Goal: Transaction & Acquisition: Obtain resource

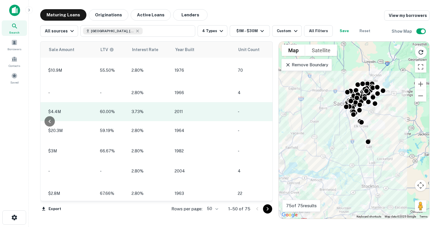
scroll to position [0, 585]
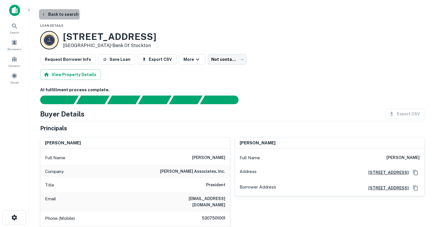
click at [56, 15] on button "Back to search" at bounding box center [60, 14] width 42 height 10
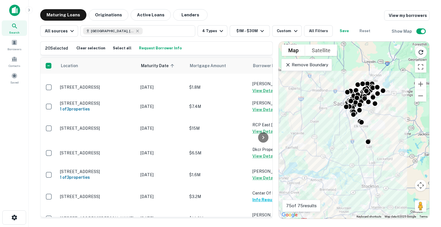
scroll to position [210, 0]
click at [33, 140] on div "Maturing Loans Originations Active Loans Lenders View my borrowers All sources …" at bounding box center [234, 114] width 403 height 210
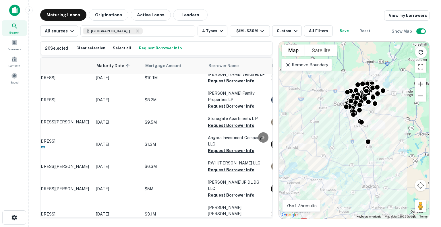
scroll to position [930, 0]
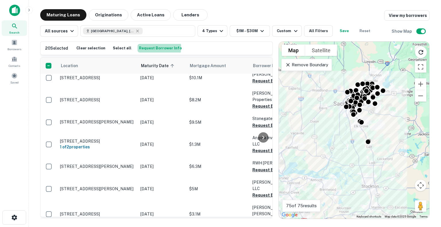
click at [153, 48] on button "Request Borrower Info" at bounding box center [160, 48] width 46 height 9
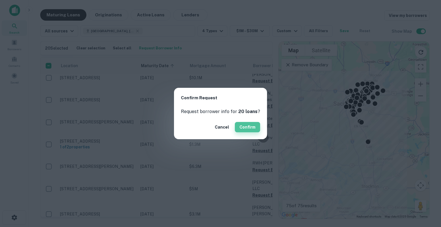
click at [246, 127] on button "Confirm" at bounding box center [247, 127] width 25 height 10
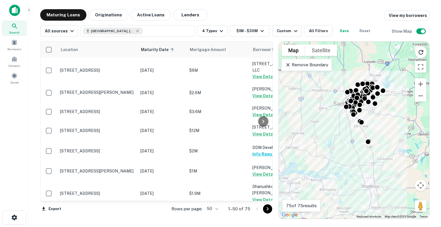
click at [16, 11] on img at bounding box center [14, 10] width 11 height 11
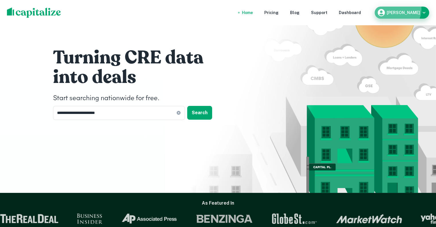
click at [405, 9] on div "[PERSON_NAME]" at bounding box center [402, 12] width 50 height 9
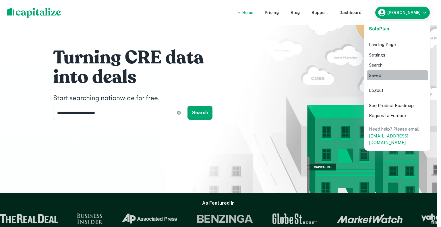
click at [375, 74] on li "Saved" at bounding box center [396, 75] width 61 height 10
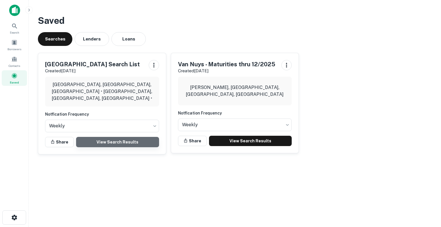
click at [114, 142] on link "View Search Results" at bounding box center [117, 142] width 83 height 10
